Goal: Task Accomplishment & Management: Manage account settings

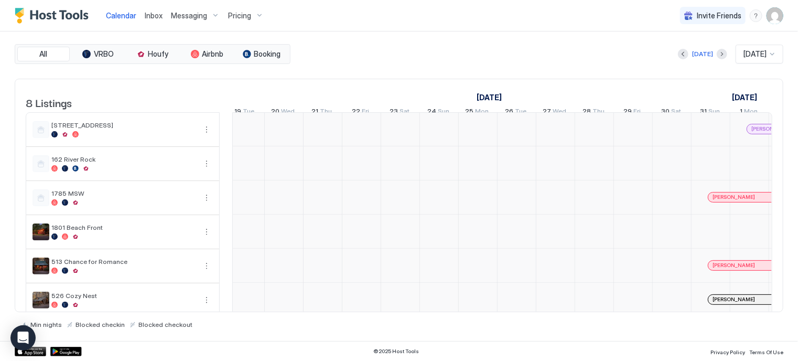
scroll to position [1, 776]
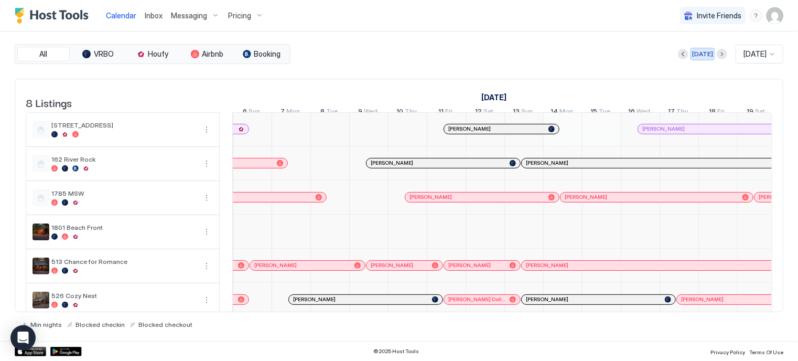
click at [697, 55] on div "[DATE]" at bounding box center [702, 53] width 21 height 9
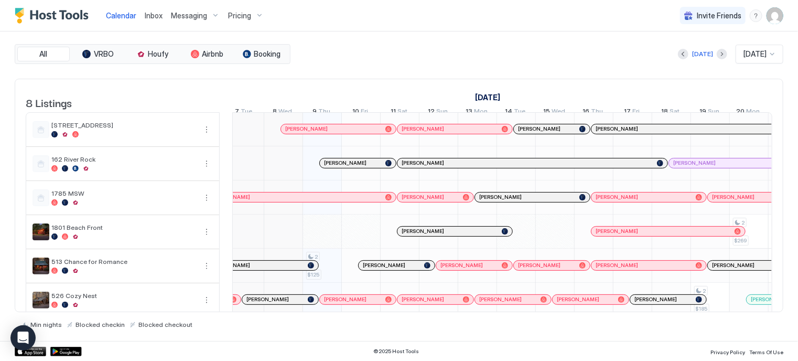
scroll to position [1, 507]
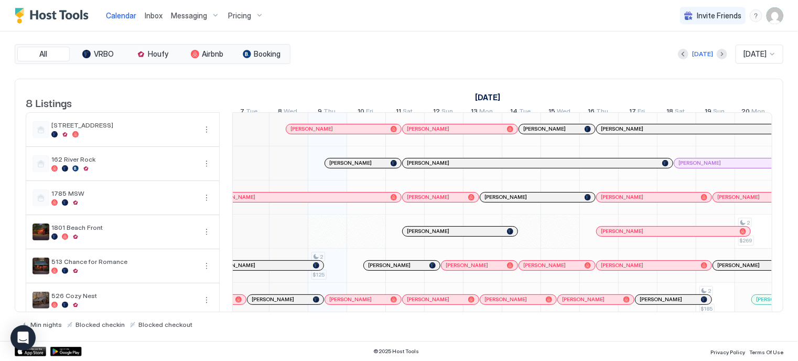
click at [325, 132] on span "[PERSON_NAME]" at bounding box center [312, 128] width 42 height 7
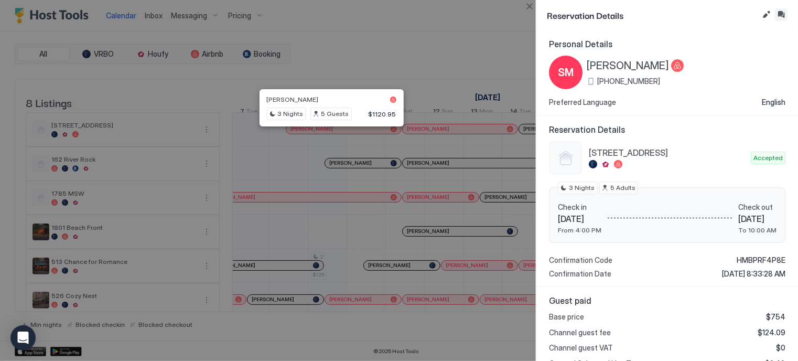
click at [783, 13] on button "Inbox" at bounding box center [781, 14] width 13 height 13
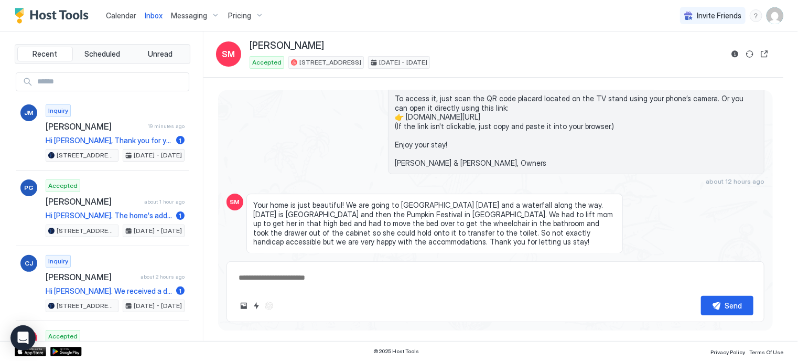
scroll to position [3923, 0]
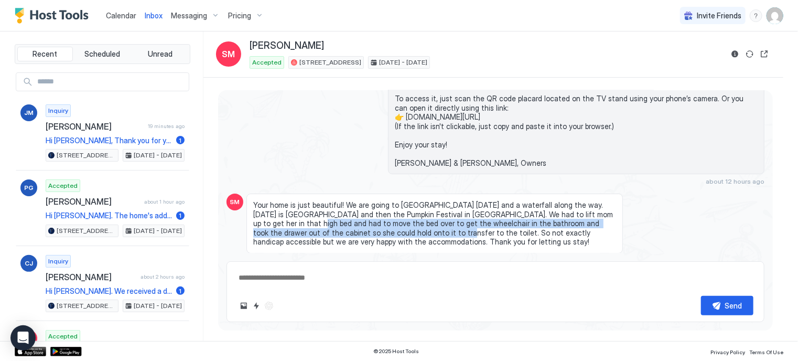
drag, startPoint x: 276, startPoint y: 127, endPoint x: 380, endPoint y: 140, distance: 104.1
click at [380, 200] on span "Your home is just beautiful! We are going to [GEOGRAPHIC_DATA] [DATE] and a wat…" at bounding box center [434, 223] width 363 height 46
copy span "move the bed over to get the wheelchair in the bathroom and took the drawer out…"
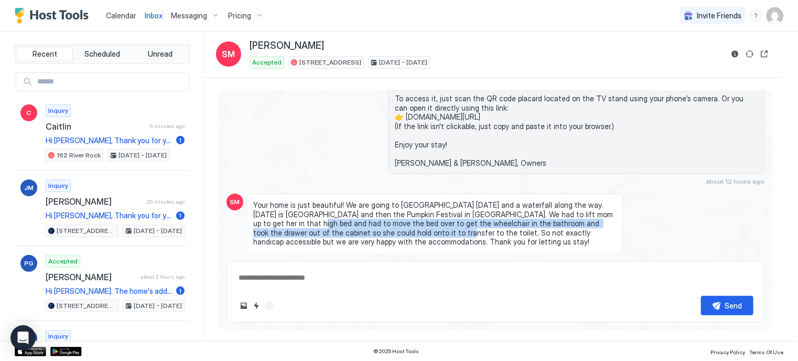
drag, startPoint x: 122, startPoint y: 16, endPoint x: 221, endPoint y: 16, distance: 99.7
click at [121, 16] on span "Calendar" at bounding box center [121, 15] width 30 height 9
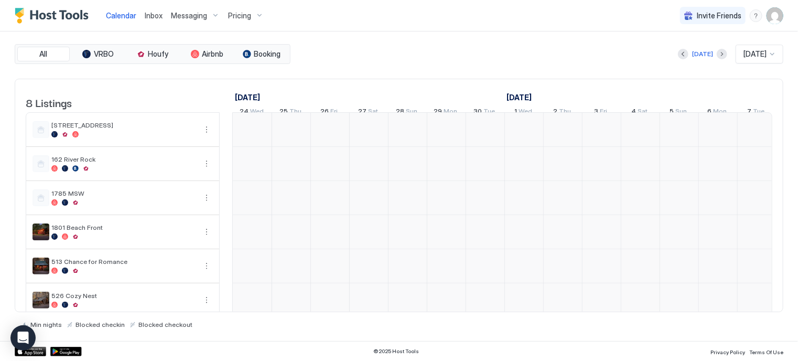
scroll to position [0, 583]
click at [247, 15] on span "Pricing" at bounding box center [239, 15] width 23 height 9
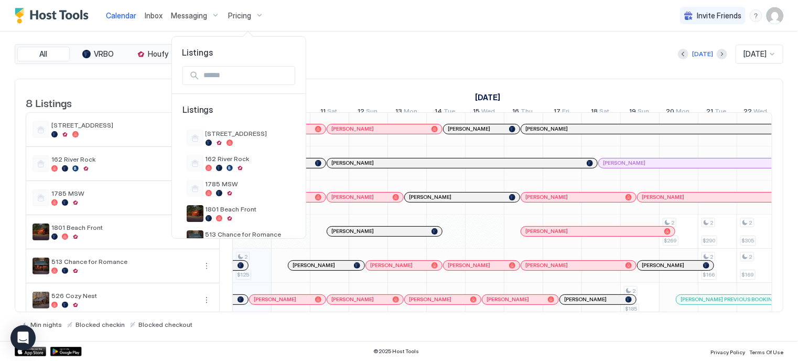
click at [252, 18] on div at bounding box center [399, 180] width 798 height 361
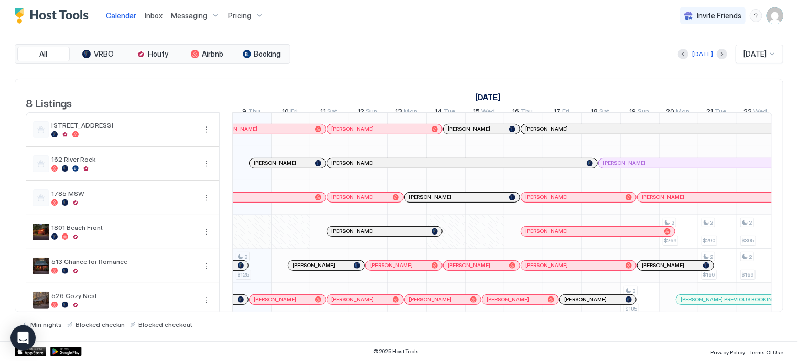
click at [252, 17] on div "Pricing" at bounding box center [246, 16] width 44 height 18
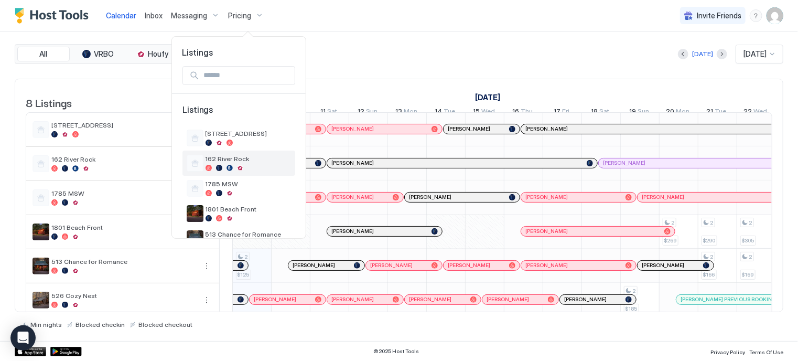
click at [229, 157] on span "162 River Rock" at bounding box center [249, 159] width 86 height 8
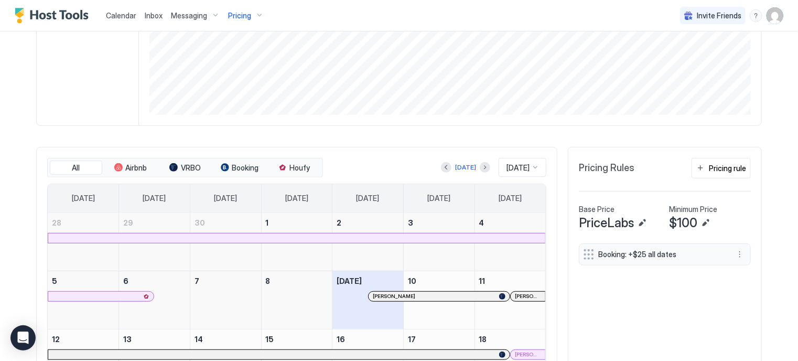
scroll to position [262, 0]
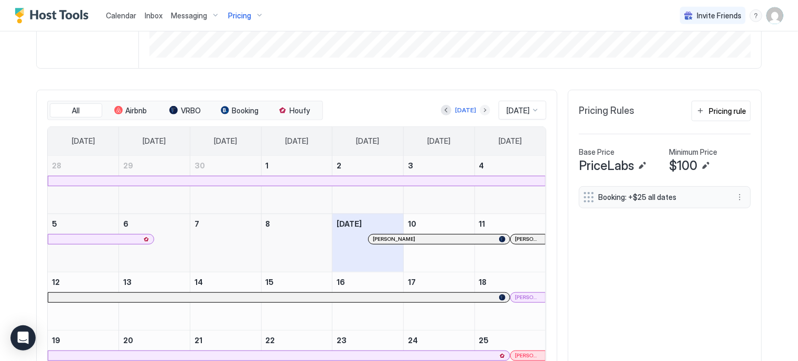
click at [480, 109] on button "Next month" at bounding box center [485, 110] width 10 height 10
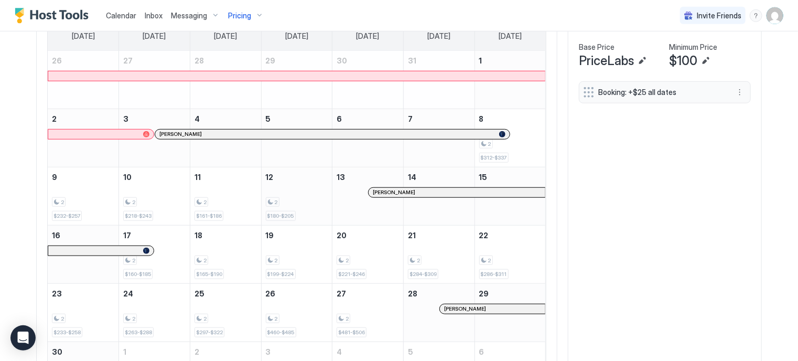
scroll to position [445, 0]
